Goal: Navigation & Orientation: Find specific page/section

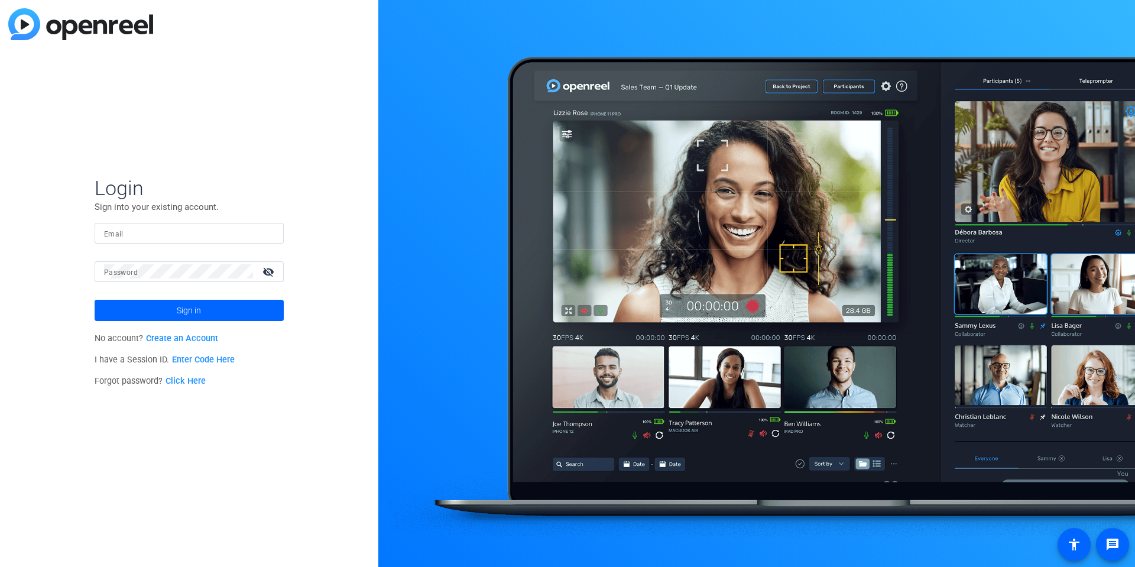
click at [246, 239] on input "Email" at bounding box center [189, 233] width 170 height 14
type input "[PERSON_NAME][EMAIL_ADDRESS][PERSON_NAME][DOMAIN_NAME]"
click at [95, 300] on button "Sign in" at bounding box center [189, 310] width 189 height 21
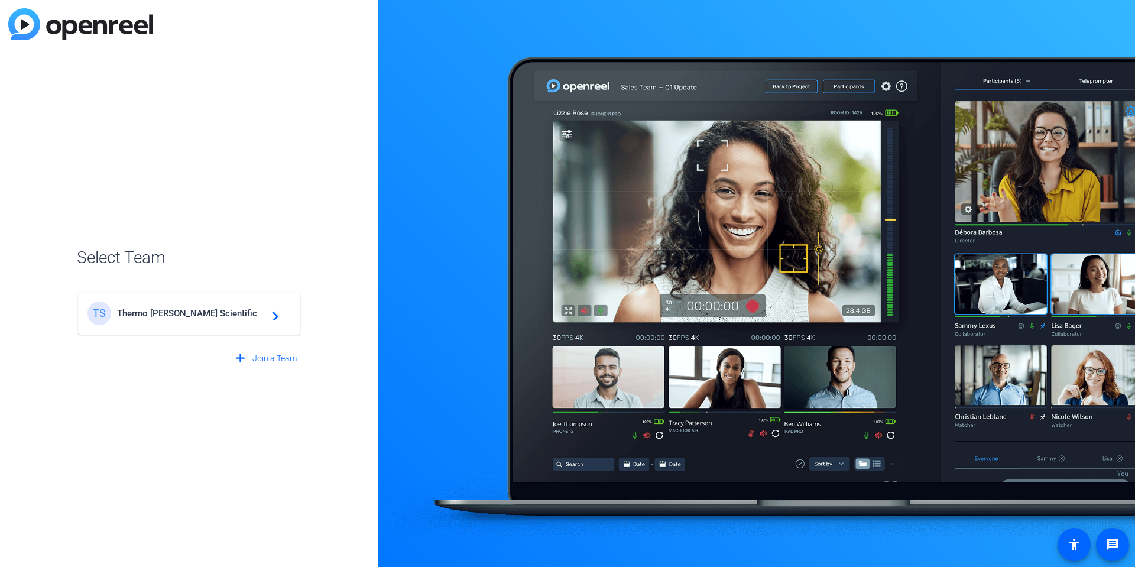
click at [242, 318] on span "Thermo [PERSON_NAME] Scientific" at bounding box center [191, 313] width 148 height 11
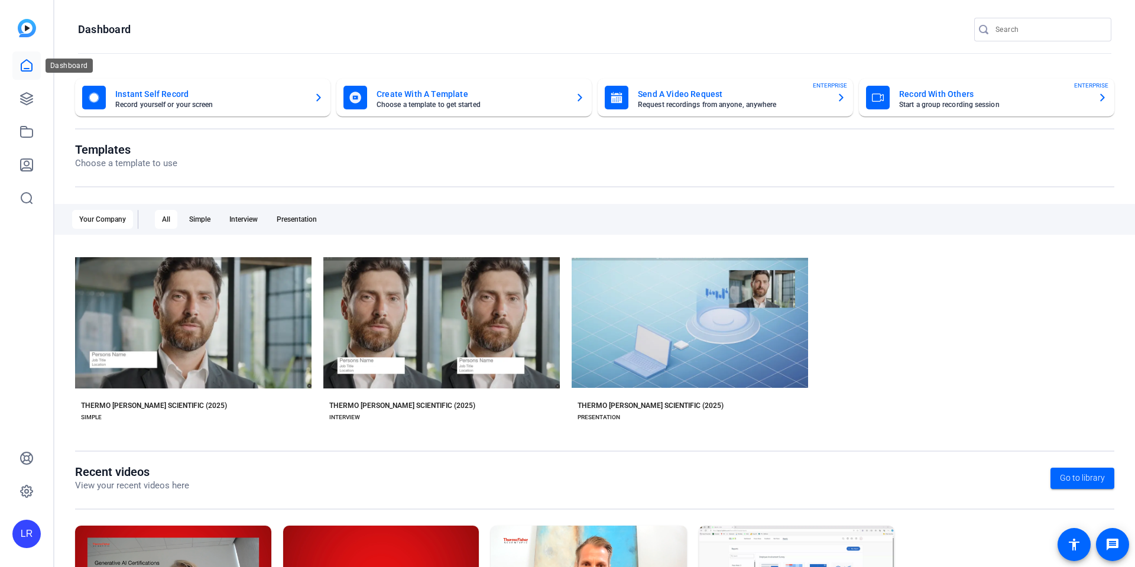
click at [24, 66] on icon at bounding box center [27, 66] width 14 height 14
click at [30, 61] on icon at bounding box center [27, 66] width 14 height 14
click at [28, 99] on icon at bounding box center [27, 99] width 14 height 14
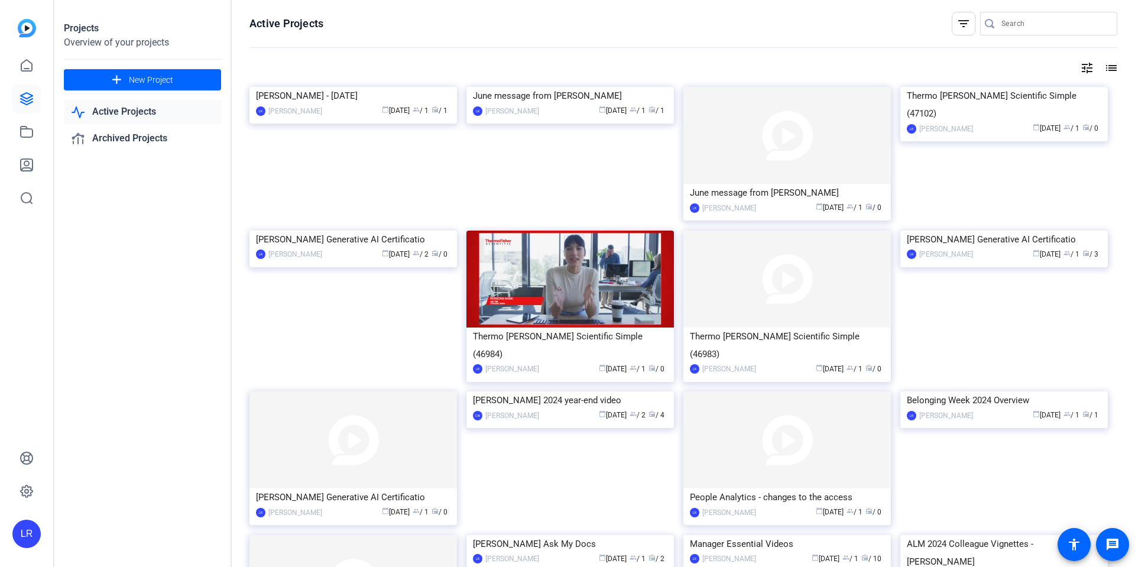
click at [131, 108] on link "Active Projects" at bounding box center [142, 112] width 157 height 24
click at [135, 112] on link "Active Projects" at bounding box center [142, 112] width 157 height 24
click at [32, 65] on icon at bounding box center [26, 65] width 11 height 11
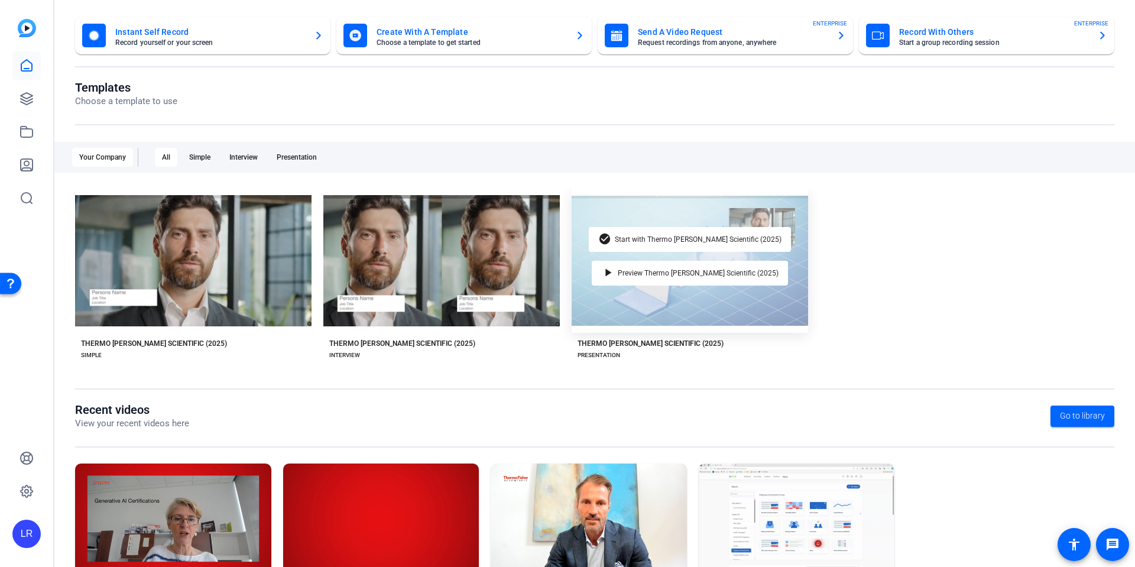
scroll to position [132, 0]
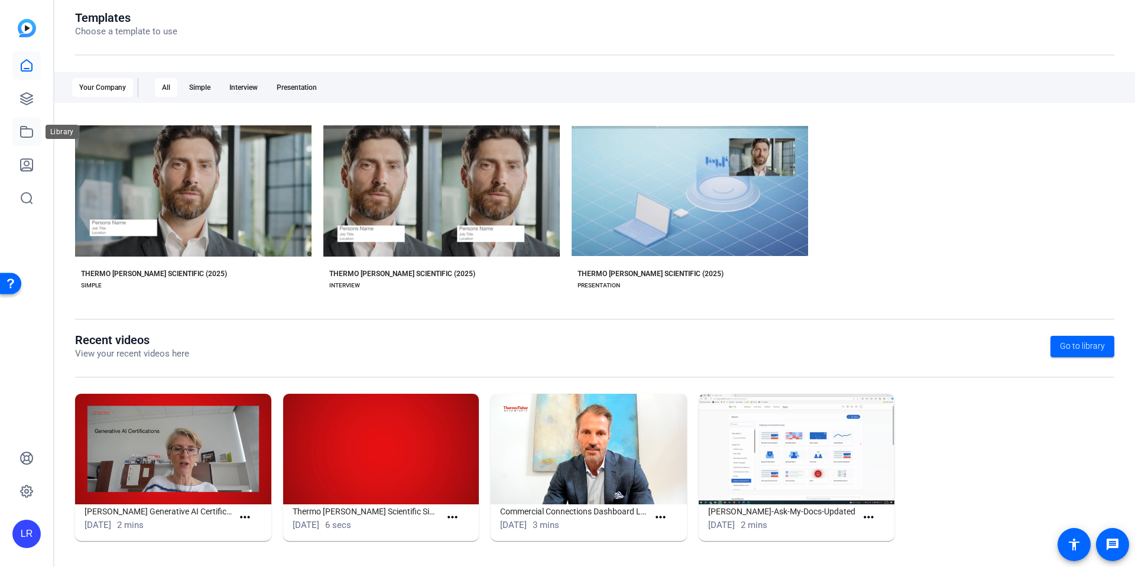
click at [28, 133] on icon at bounding box center [27, 132] width 14 height 14
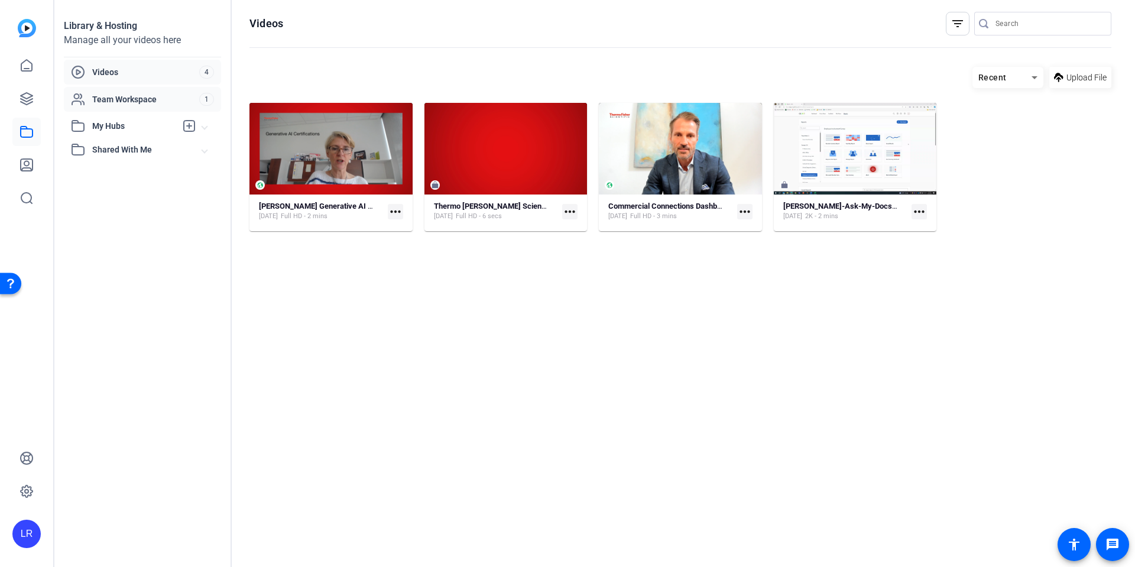
click at [133, 94] on span "Team Workspace" at bounding box center [145, 99] width 107 height 12
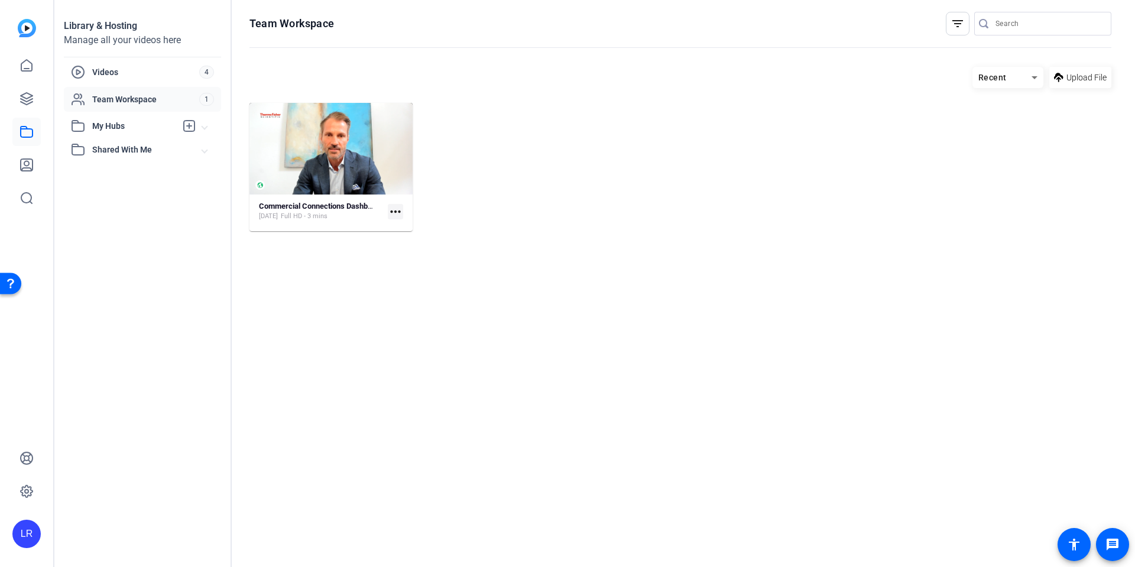
click at [118, 124] on span "My Hubs" at bounding box center [134, 126] width 84 height 12
click at [142, 175] on span "Shared With Me" at bounding box center [147, 176] width 110 height 12
